Goal: Check status: Check status

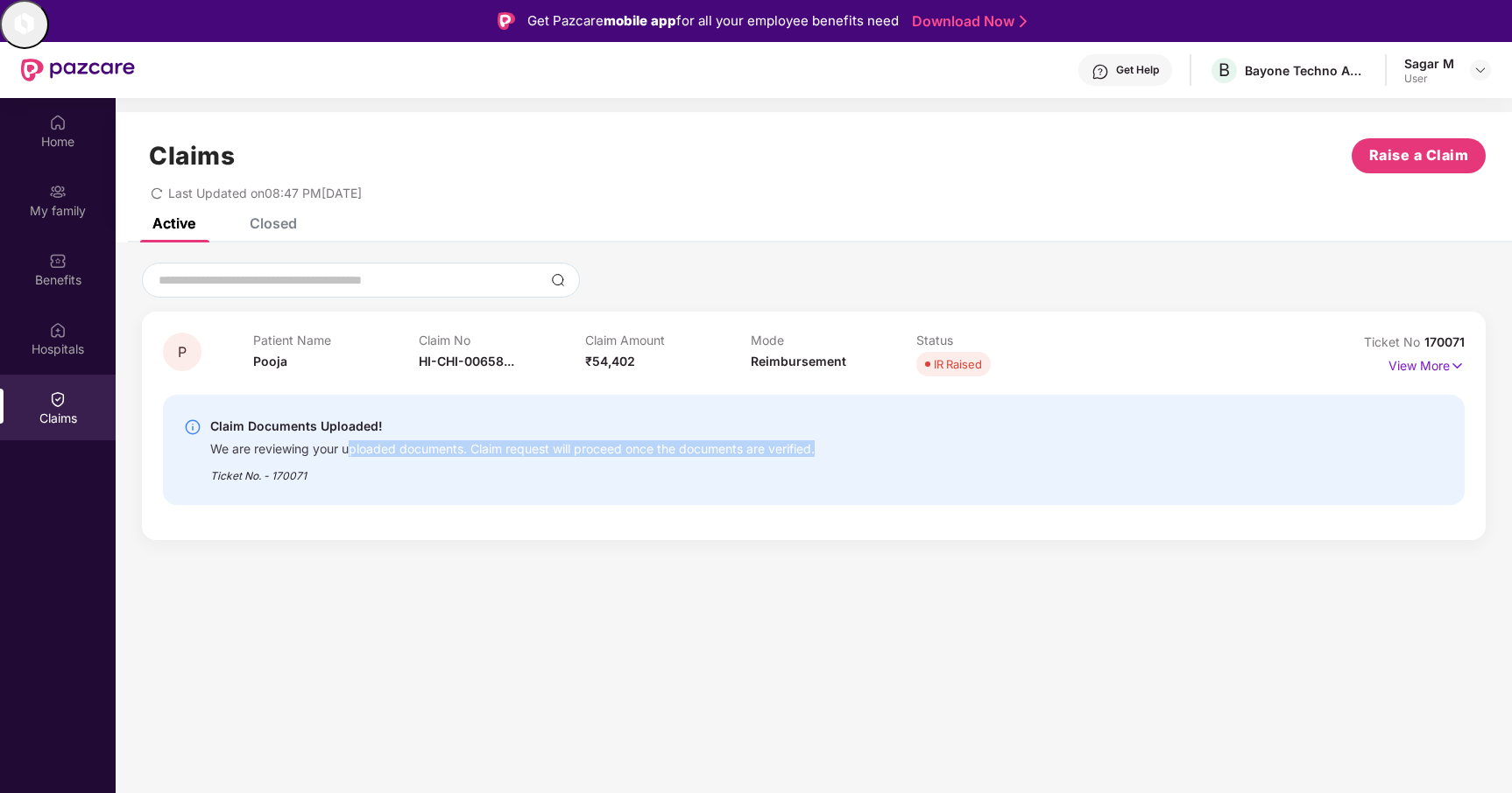
drag, startPoint x: 357, startPoint y: 451, endPoint x: 857, endPoint y: 441, distance: 500.1
click at [857, 441] on div "Claim Documents Uploaded! We are reviewing your uploaded documents. Claim reque…" at bounding box center [708, 450] width 1049 height 69
click at [1460, 360] on img at bounding box center [1456, 366] width 15 height 19
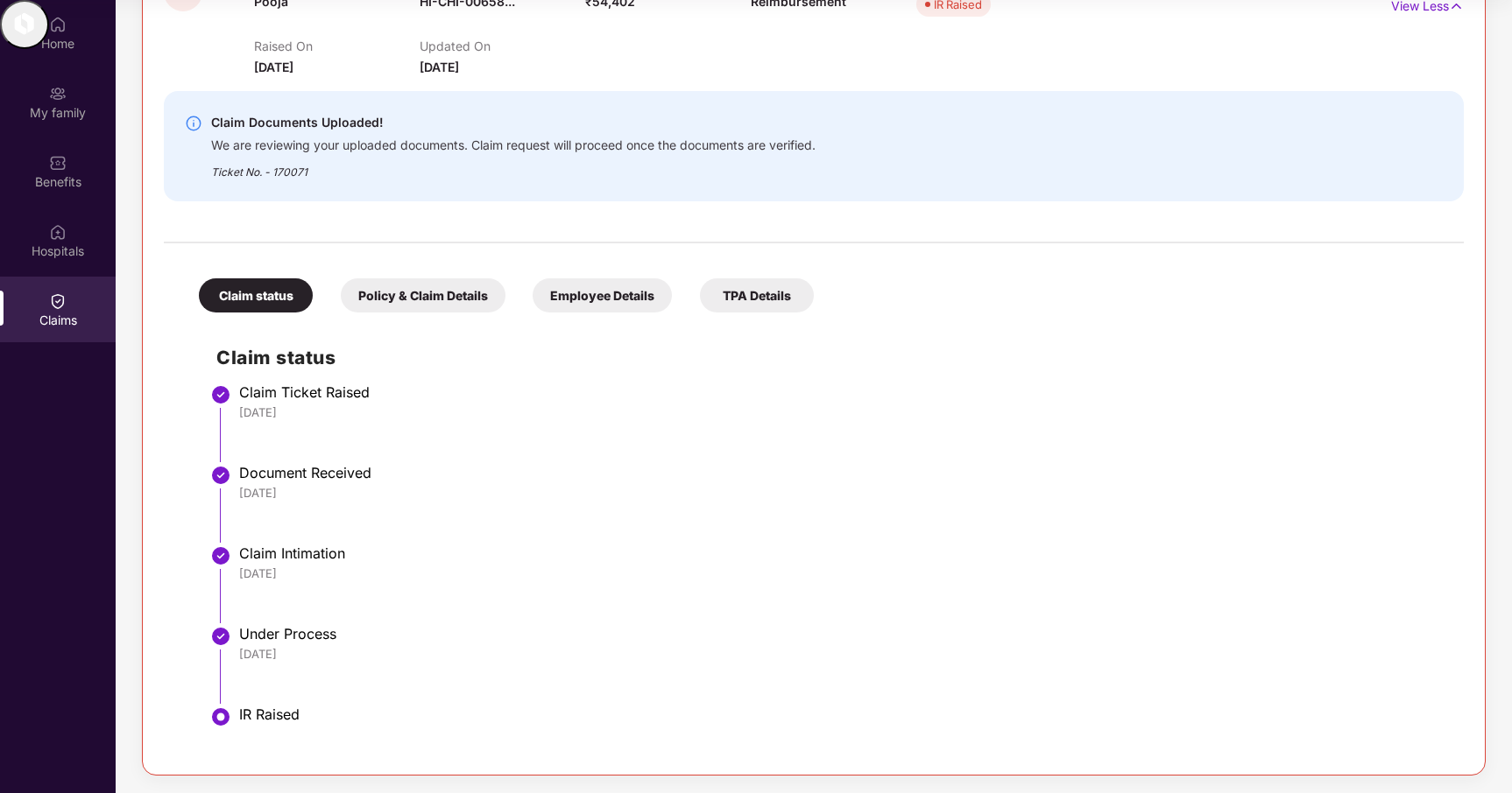
scroll to position [92, 0]
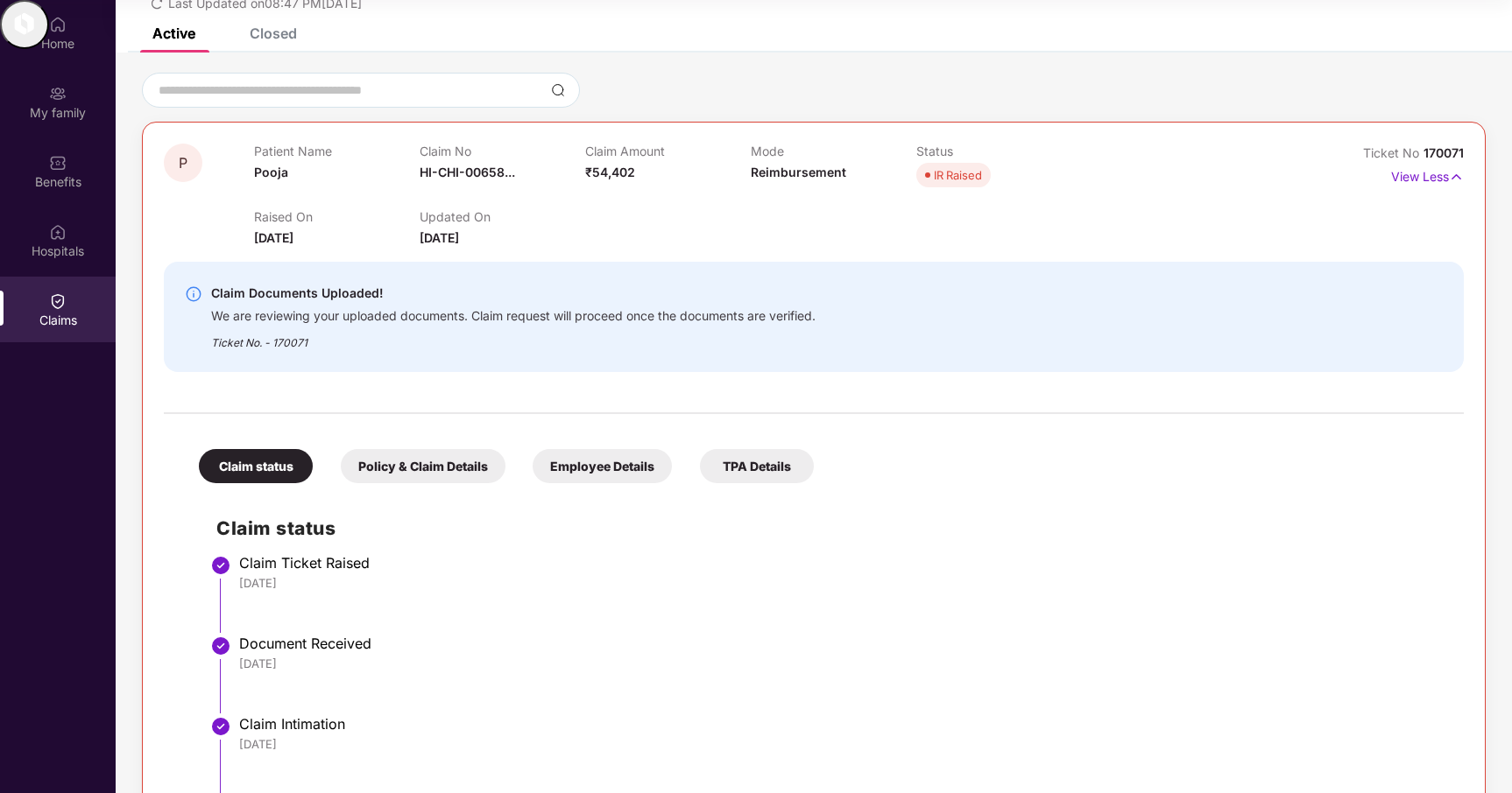
click at [462, 480] on div "Policy & Claim Details" at bounding box center [422, 466] width 165 height 34
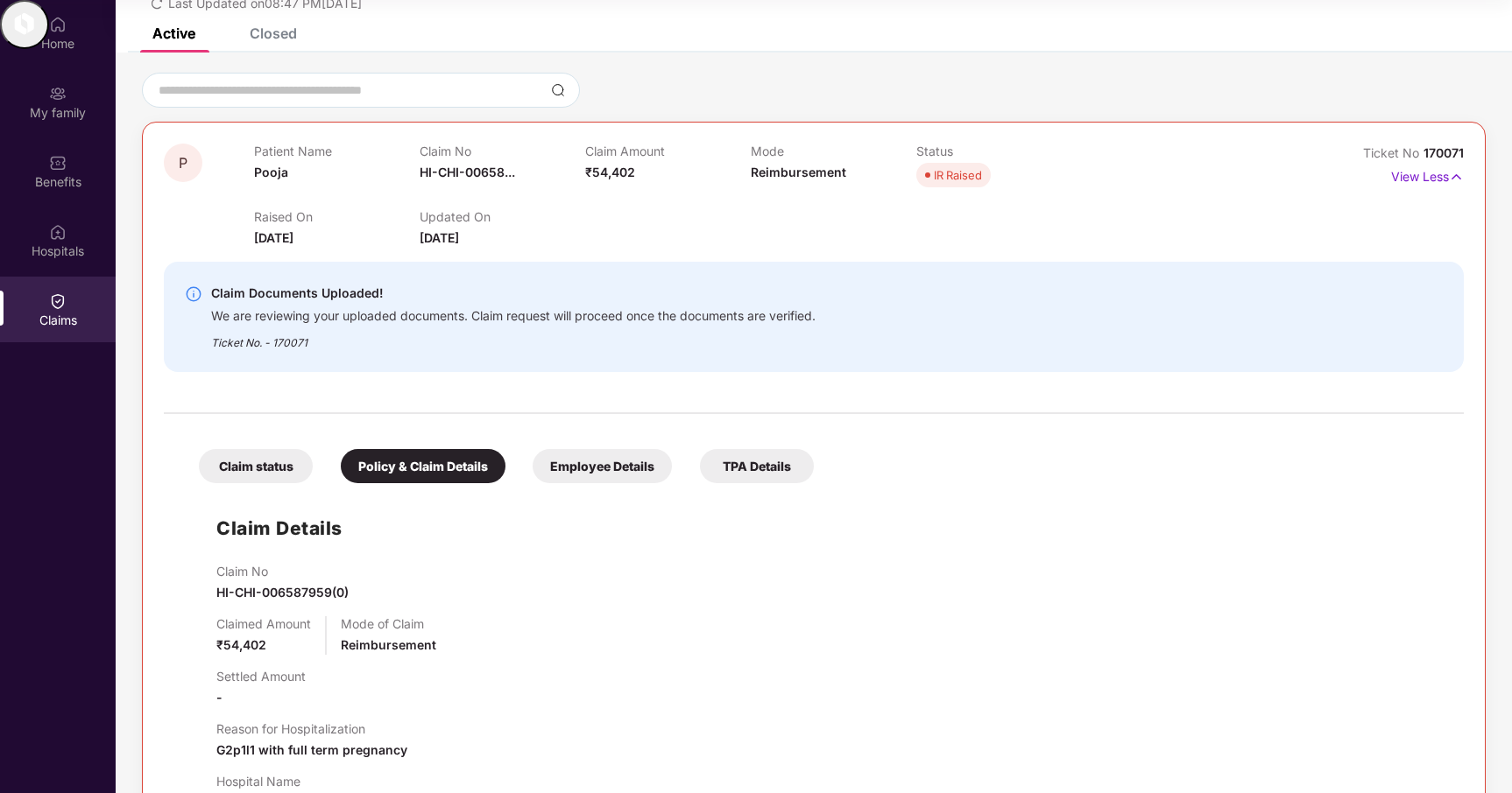
scroll to position [335, 0]
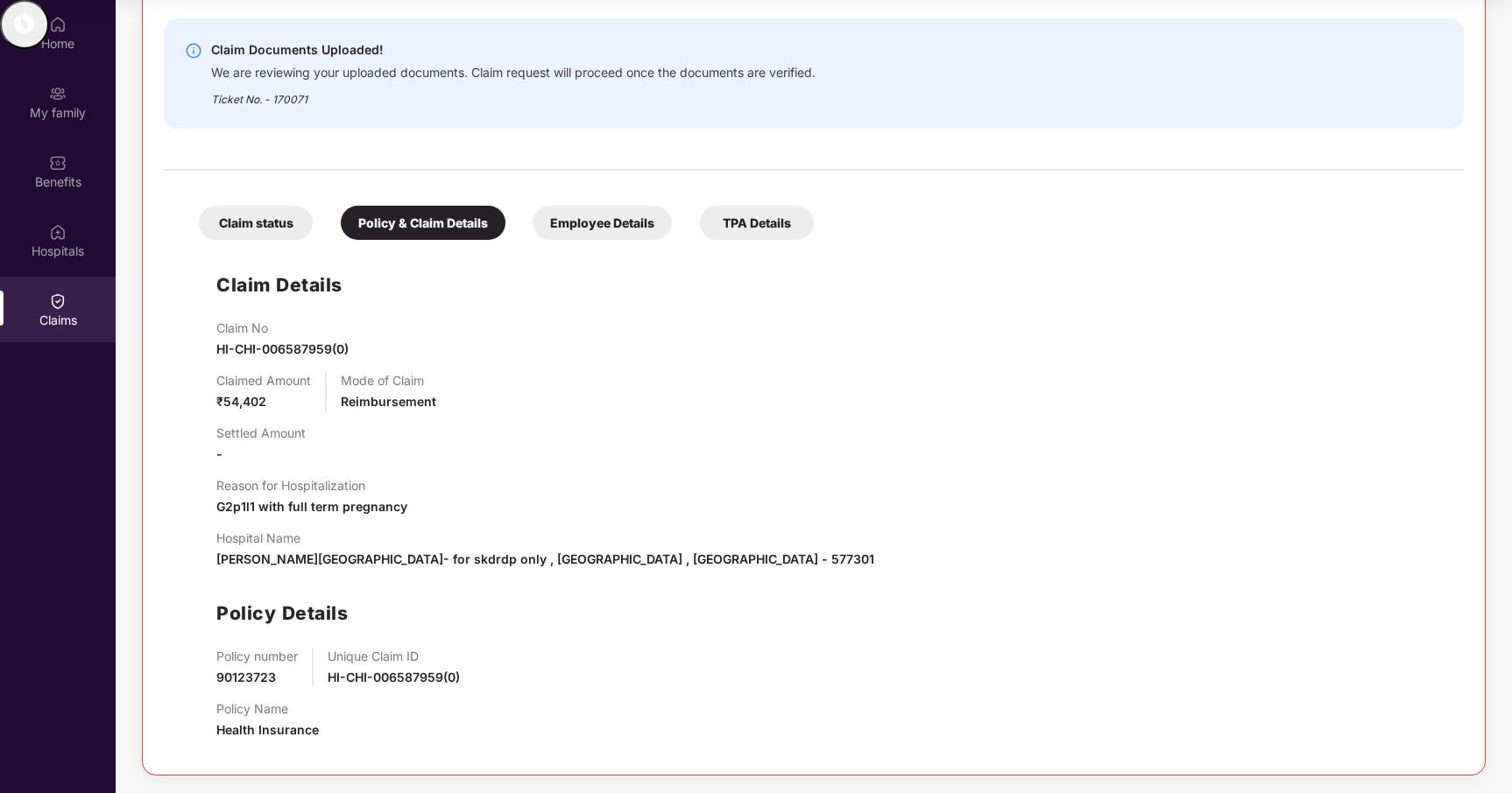
click at [584, 221] on div "Employee Details" at bounding box center [602, 223] width 139 height 34
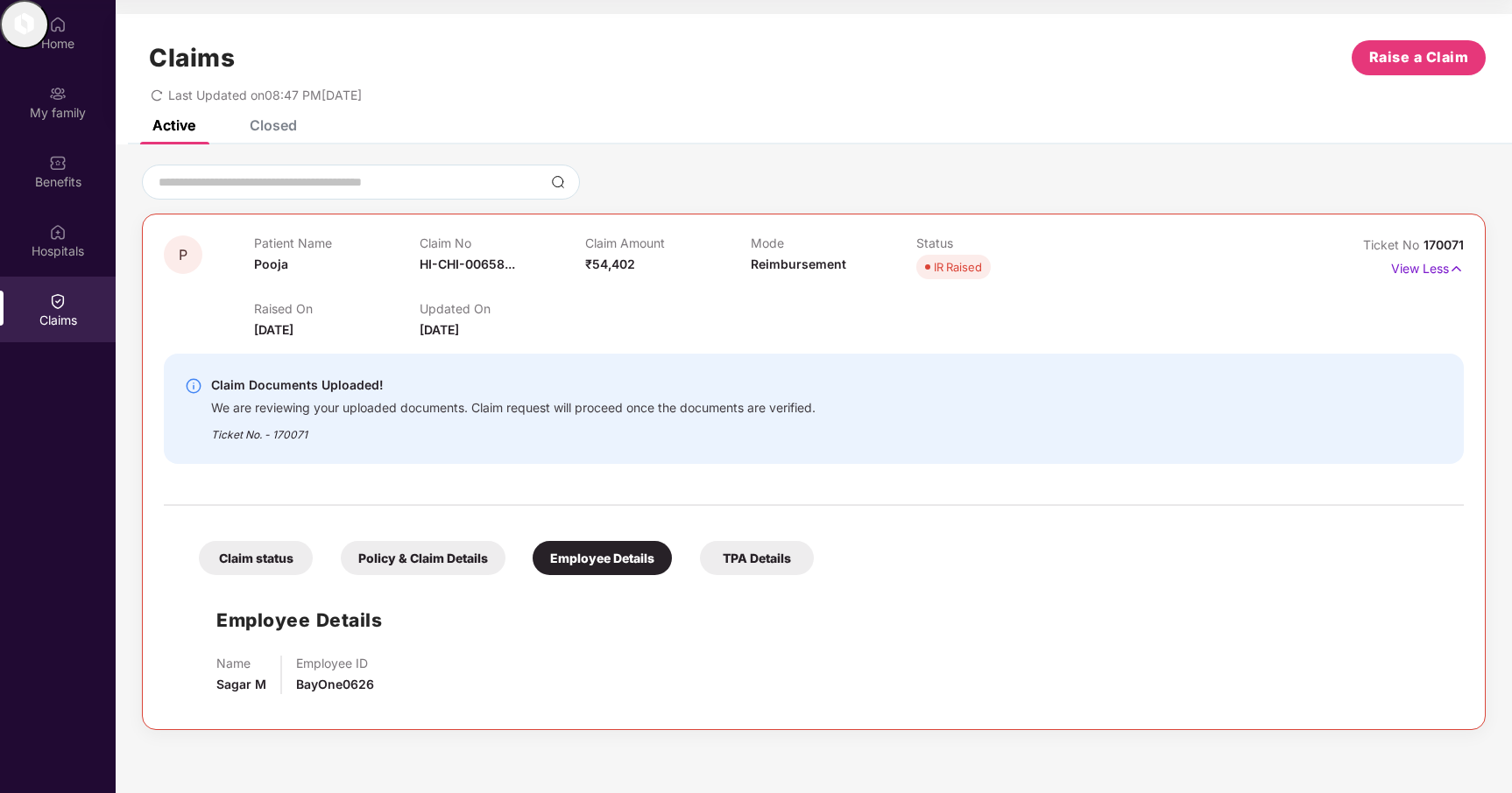
click at [748, 563] on div "TPA Details" at bounding box center [756, 558] width 114 height 34
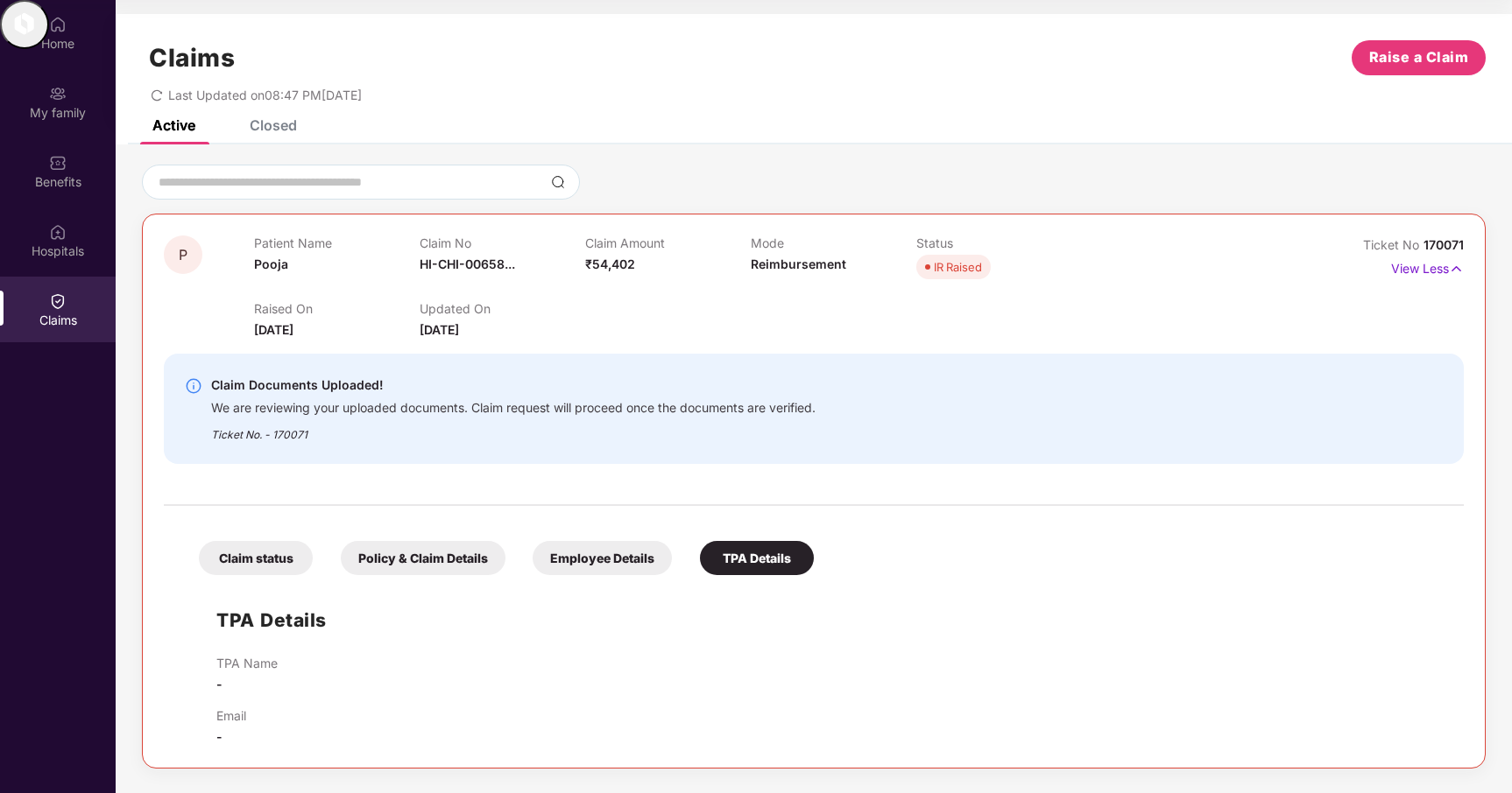
click at [282, 550] on div "Claim status" at bounding box center [255, 558] width 114 height 34
